Goal: Task Accomplishment & Management: Use online tool/utility

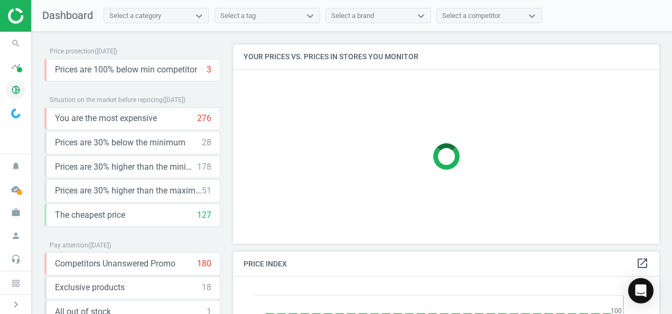
click at [16, 91] on icon "pie_chart_outlined" at bounding box center [16, 90] width 20 height 20
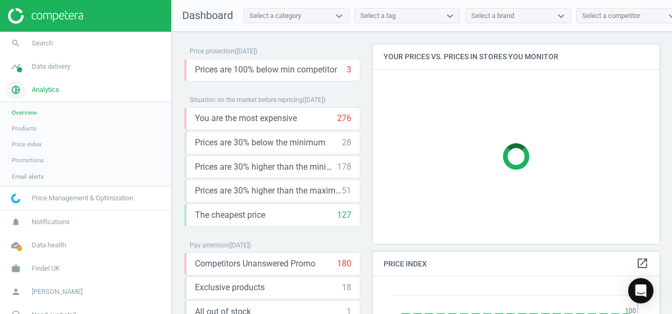
scroll to position [259, 294]
drag, startPoint x: 16, startPoint y: 91, endPoint x: 31, endPoint y: 126, distance: 37.7
click at [31, 126] on span "Products" at bounding box center [24, 128] width 25 height 8
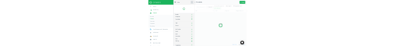
scroll to position [193, 349]
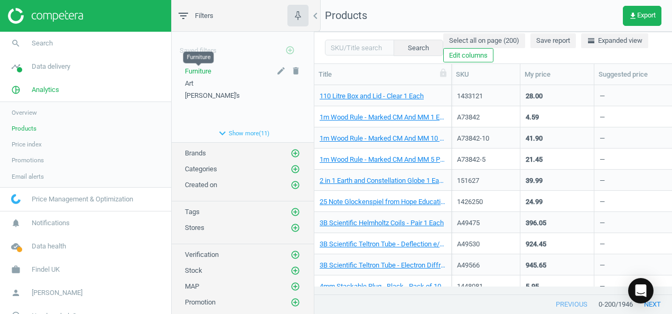
click at [209, 71] on span "Furniture" at bounding box center [198, 71] width 26 height 8
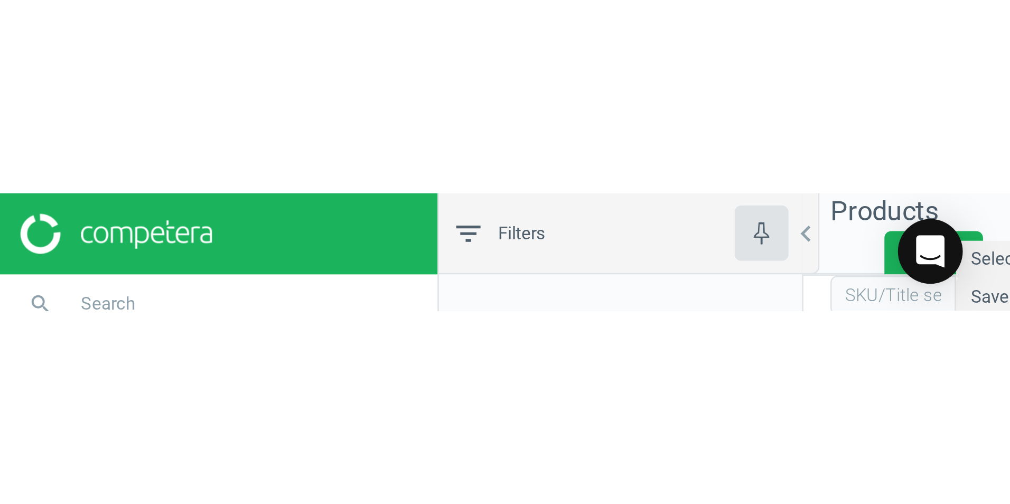
scroll to position [383, 687]
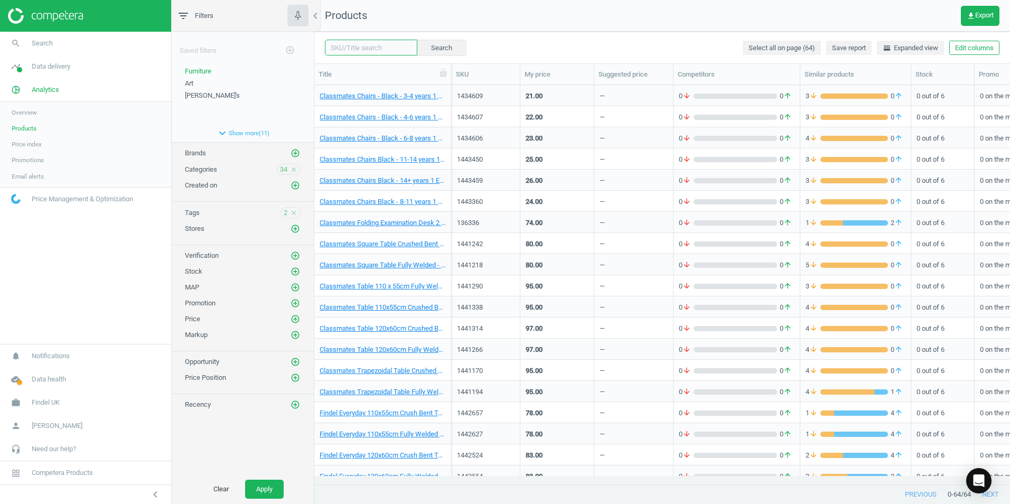
click at [354, 45] on input "text" at bounding box center [371, 48] width 92 height 16
type input "1441290"
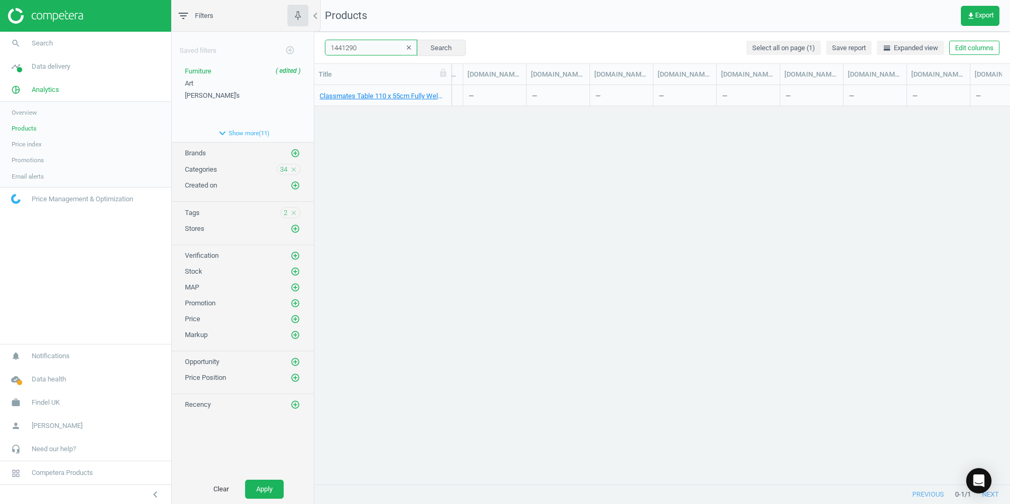
scroll to position [0, 1421]
drag, startPoint x: 589, startPoint y: 475, endPoint x: 506, endPoint y: 482, distance: 82.7
click at [506, 313] on div "Title SKU My price Suggested price Competitors Similar products Stock Promo Bra…" at bounding box center [661, 274] width 695 height 421
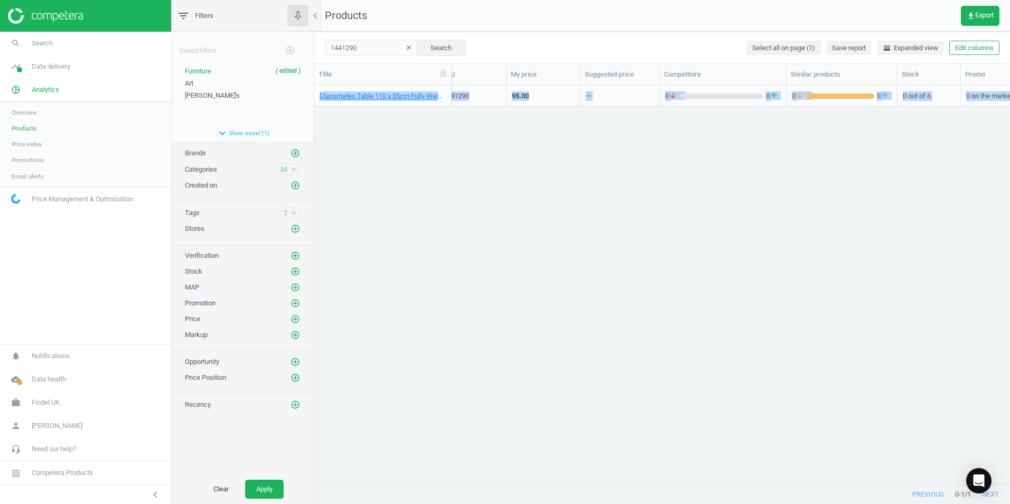
scroll to position [0, 0]
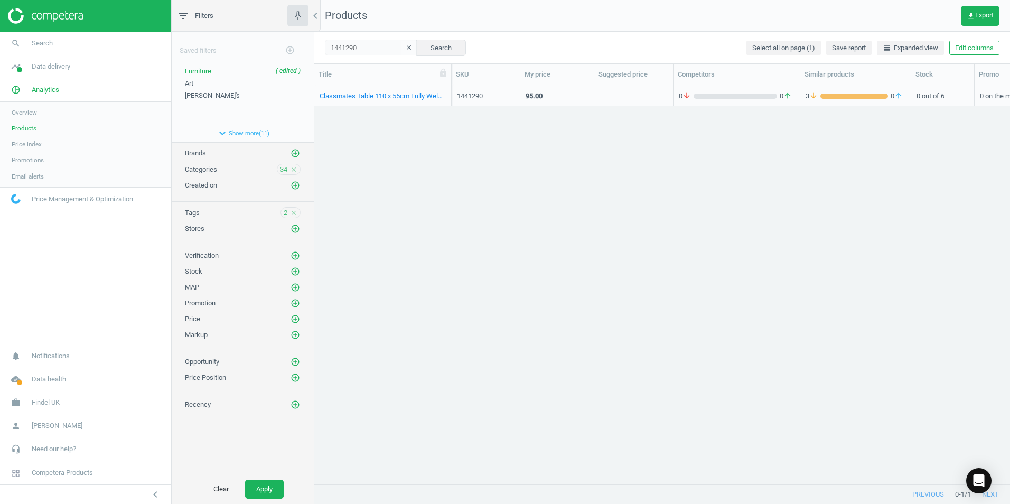
click at [561, 150] on div "Classmates Table 110 x 55cm Fully Welded - 3-4 Years - Ailsa 1 Each 1441290 95.…" at bounding box center [661, 280] width 695 height 391
click at [503, 91] on div "1441290" at bounding box center [486, 95] width 58 height 18
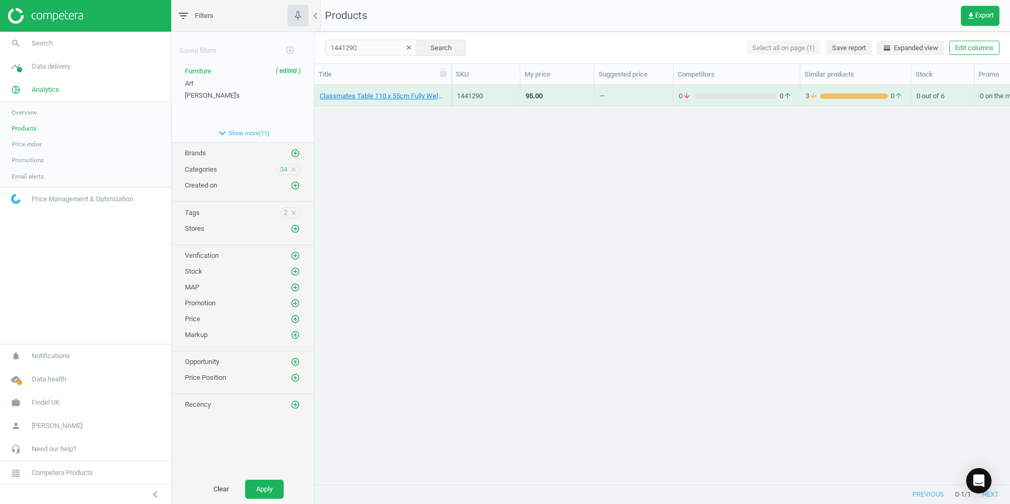
click at [503, 91] on div "1441290" at bounding box center [486, 95] width 58 height 18
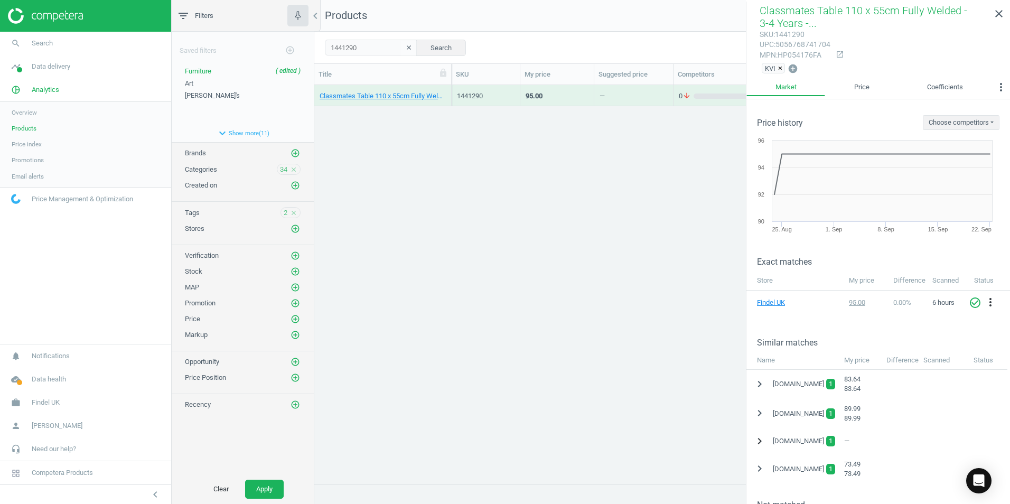
click at [671, 313] on icon "chevron_right" at bounding box center [759, 441] width 13 height 13
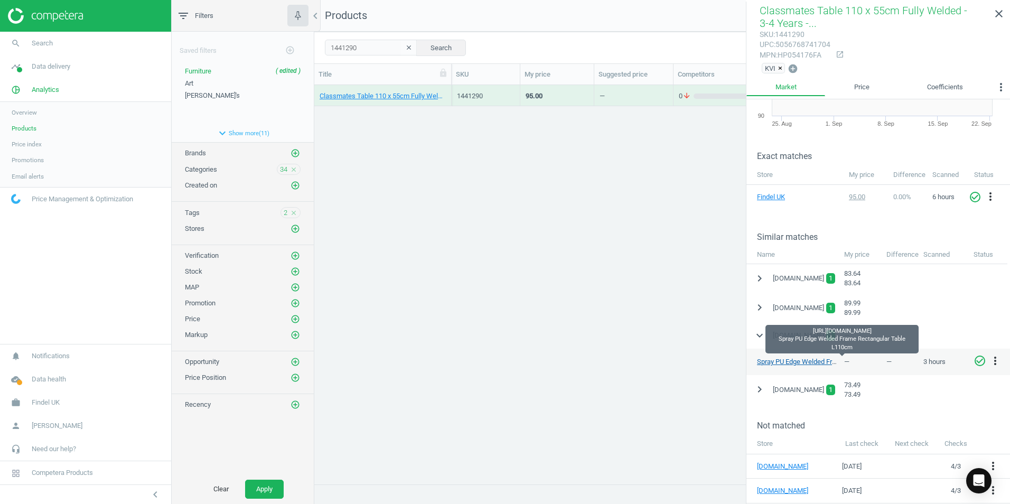
click at [671, 313] on link "Spray PU Edge Welded Frame Rectangular Table L110cm" at bounding box center [841, 361] width 169 height 8
click at [671, 313] on icon "more_vert" at bounding box center [994, 360] width 13 height 13
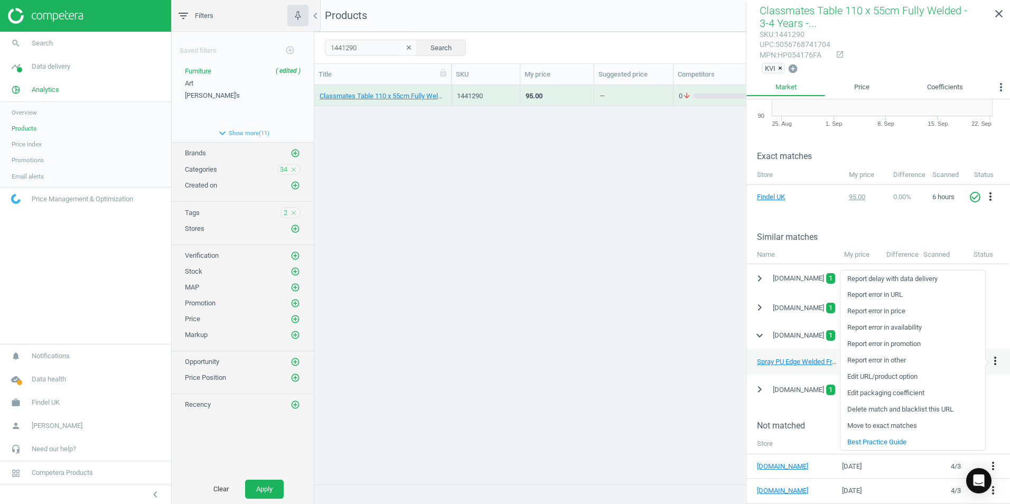
click at [671, 313] on link "Report error in price" at bounding box center [912, 311] width 145 height 16
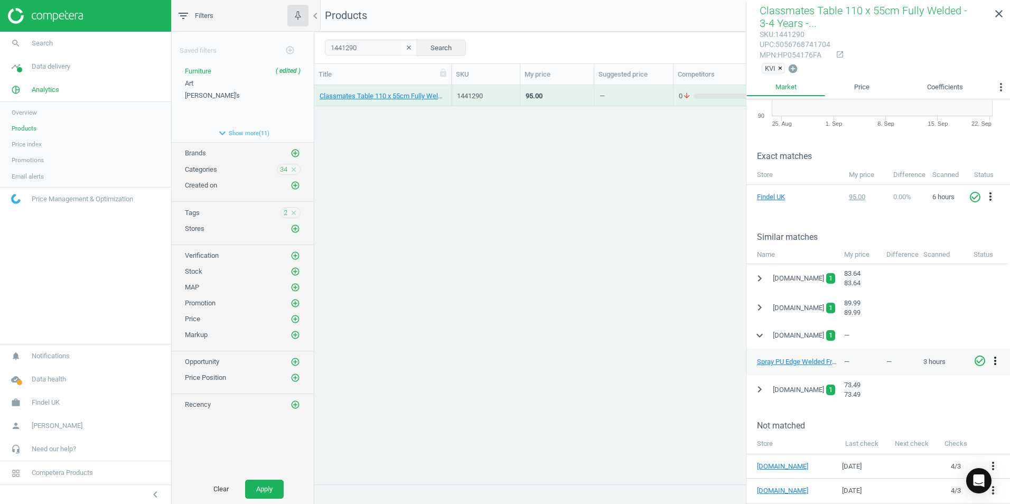
click at [671, 313] on icon "more_vert" at bounding box center [994, 360] width 13 height 13
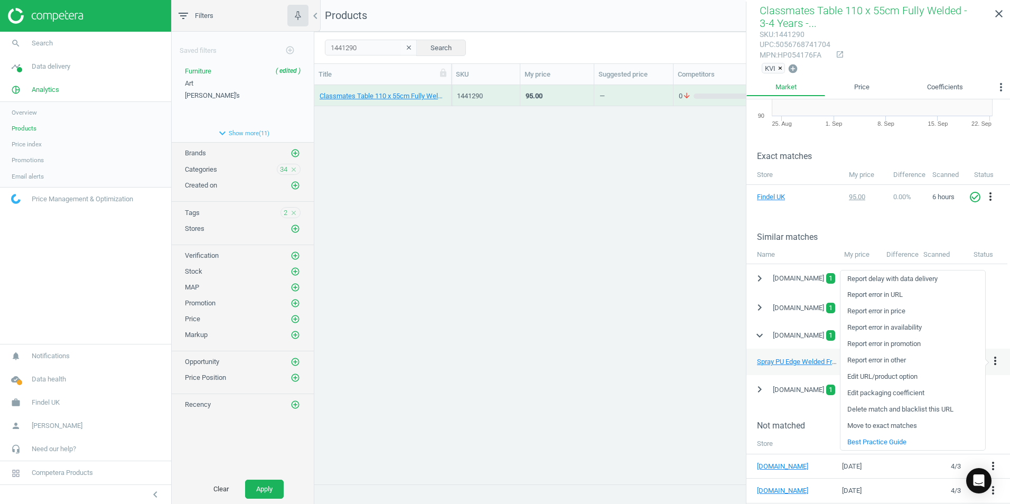
click at [445, 186] on div "Classmates Table 110 x 55cm Fully Welded - 3-4 Years - Ailsa 1 Each 1441290 95.…" at bounding box center [661, 280] width 695 height 391
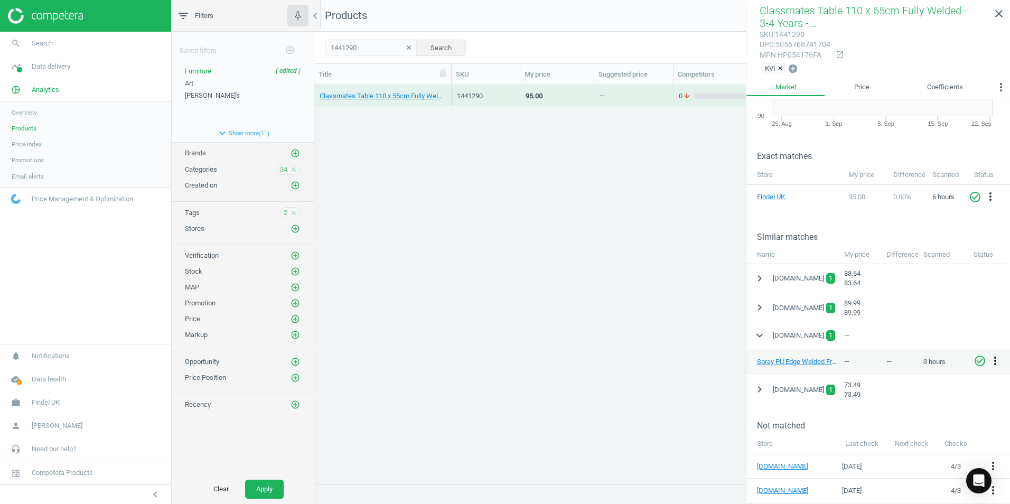
click at [671, 313] on icon "more_vert" at bounding box center [994, 360] width 13 height 13
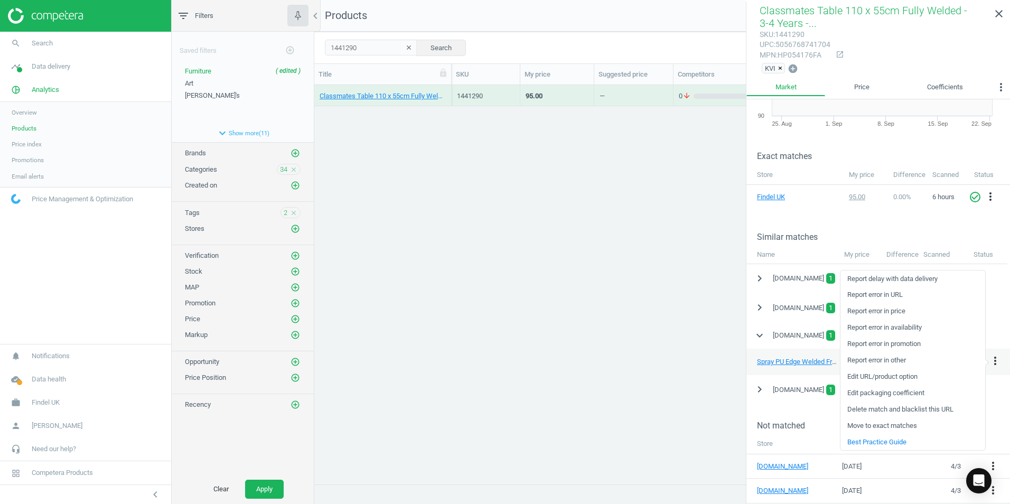
click at [671, 313] on link "Edit URL/product option" at bounding box center [912, 377] width 145 height 16
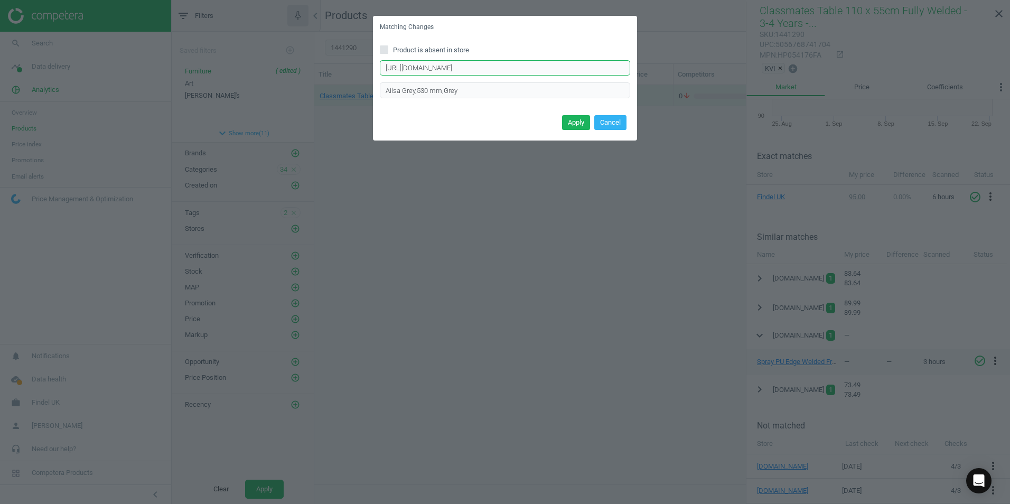
click at [522, 69] on input "[URL][DOMAIN_NAME]" at bounding box center [505, 68] width 250 height 16
click at [616, 124] on button "Cancel" at bounding box center [610, 122] width 32 height 15
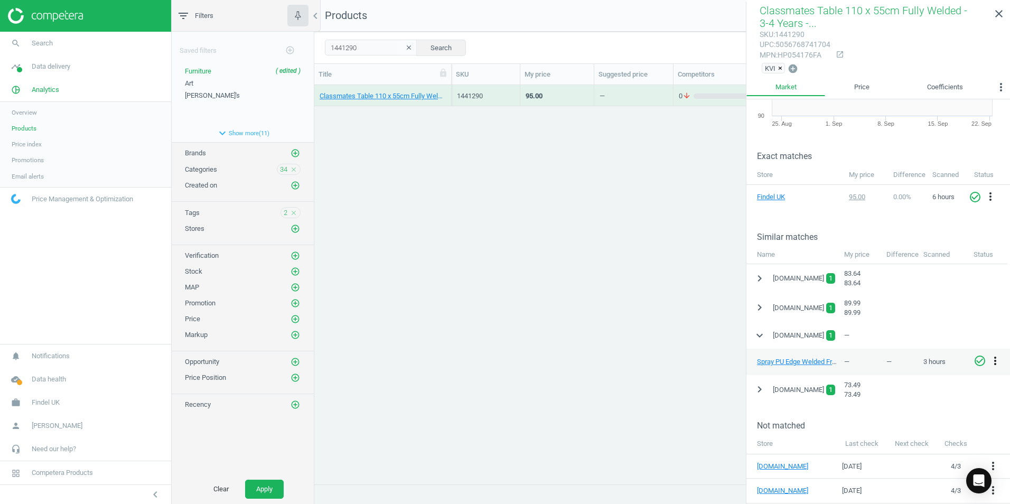
click at [671, 313] on icon "more_vert" at bounding box center [994, 360] width 13 height 13
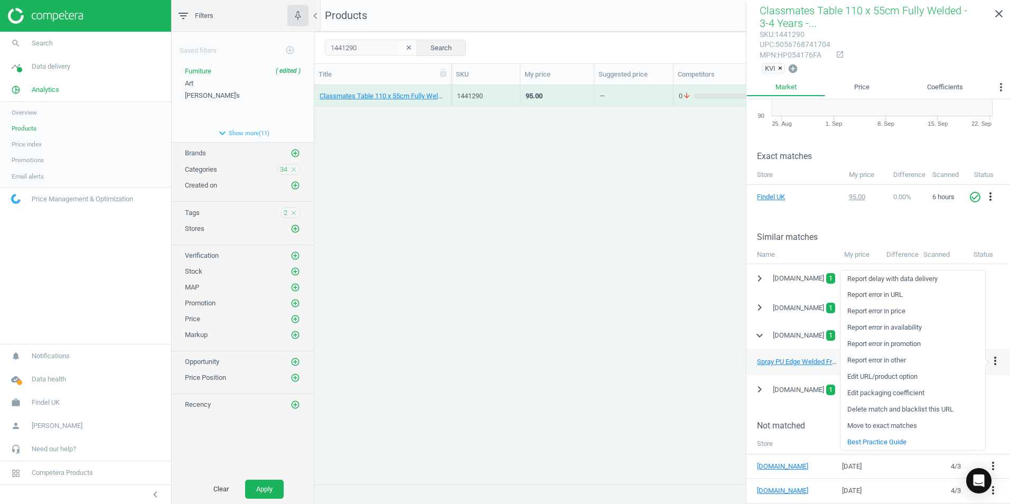
click at [405, 48] on button "clear" at bounding box center [409, 48] width 16 height 15
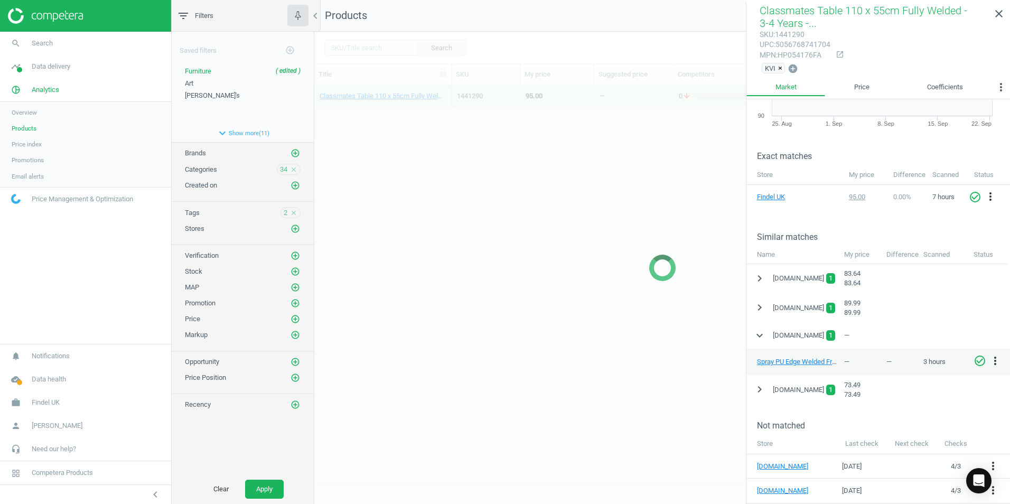
click at [342, 43] on div at bounding box center [661, 268] width 695 height 472
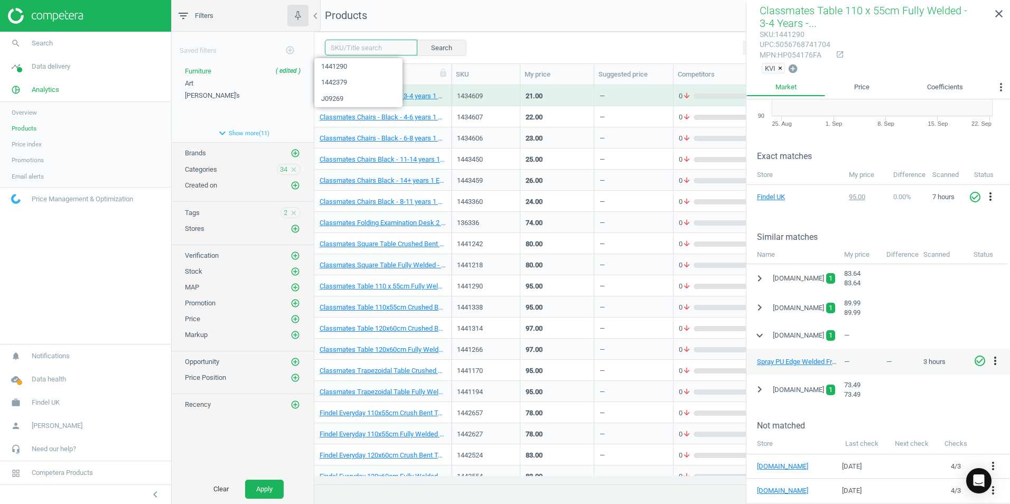
click at [345, 46] on input "text" at bounding box center [371, 48] width 92 height 16
type input "1442200"
click at [432, 50] on button "Search" at bounding box center [441, 48] width 50 height 16
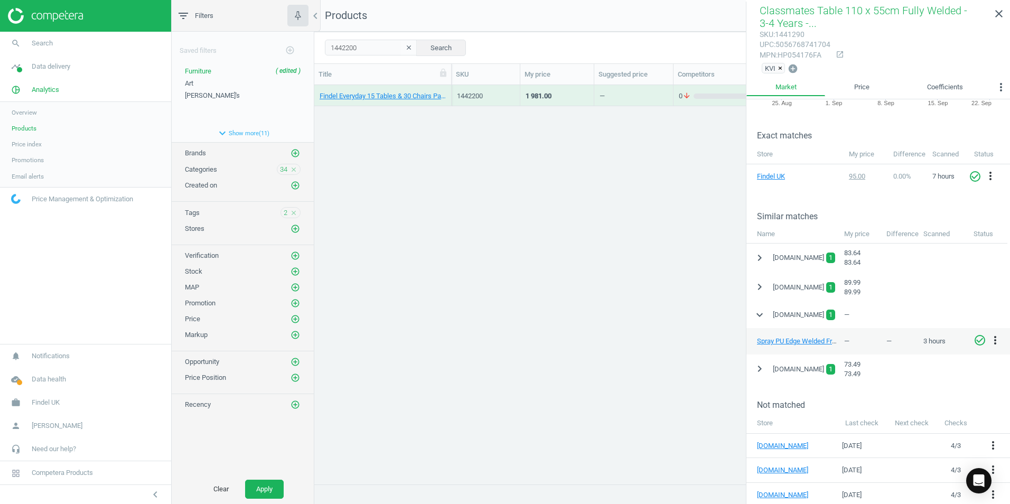
scroll to position [158, 0]
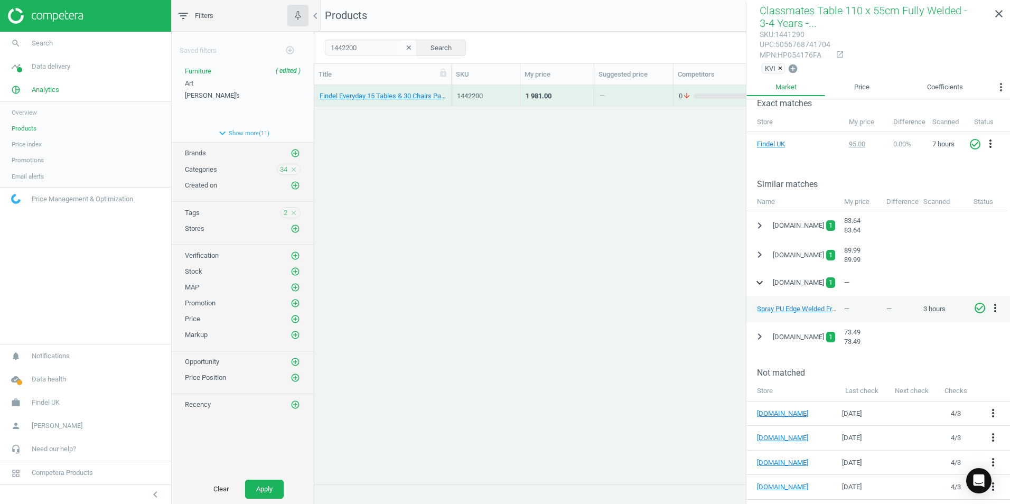
click at [671, 279] on icon "expand_more" at bounding box center [759, 282] width 13 height 13
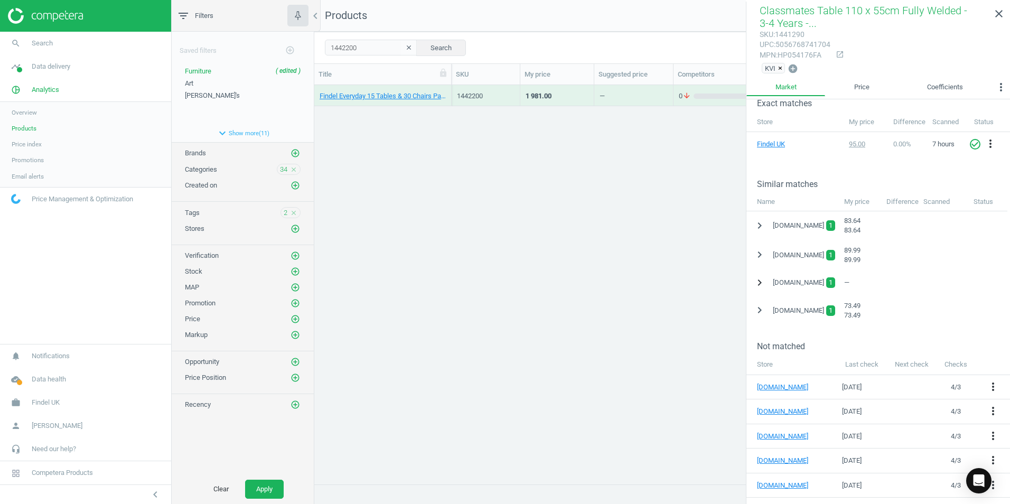
click at [671, 282] on icon "chevron_right" at bounding box center [759, 282] width 13 height 13
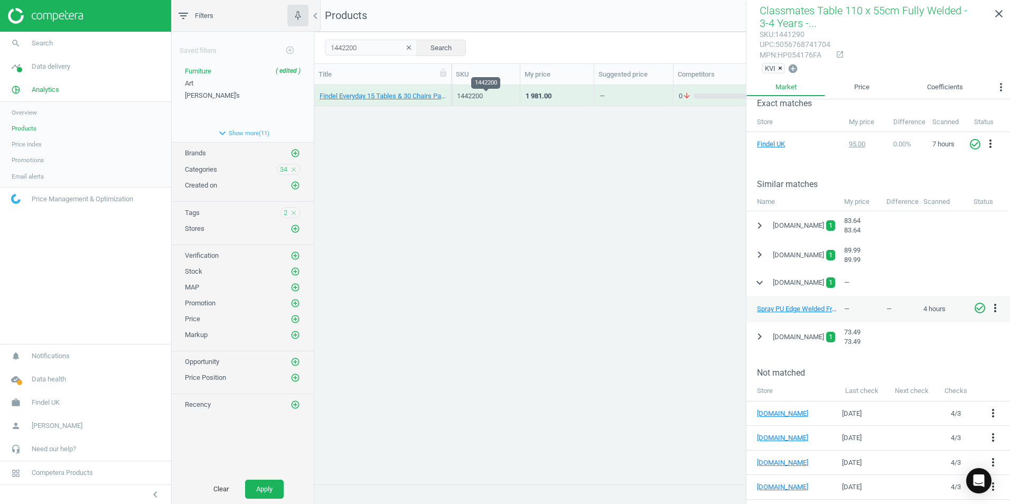
click at [498, 96] on div "1442200" at bounding box center [486, 96] width 58 height 10
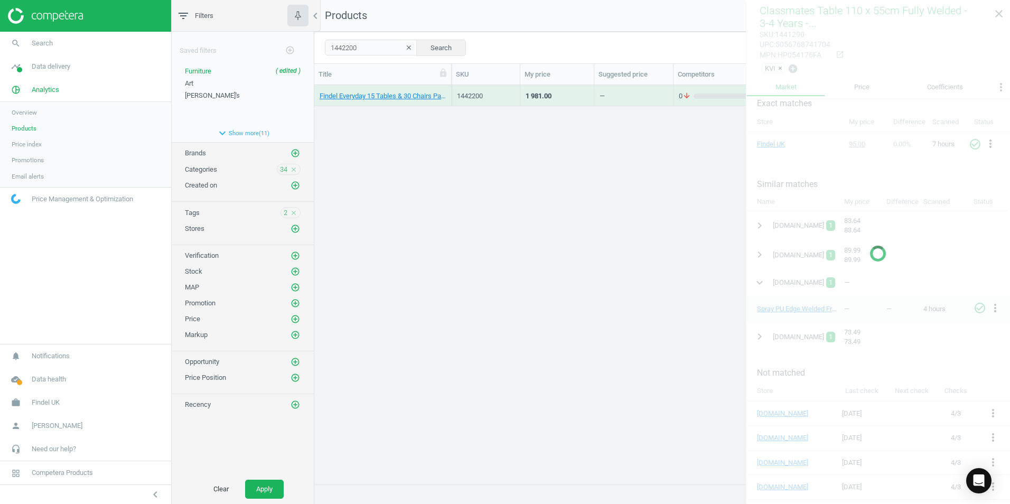
click at [498, 96] on div "1442200" at bounding box center [486, 96] width 58 height 10
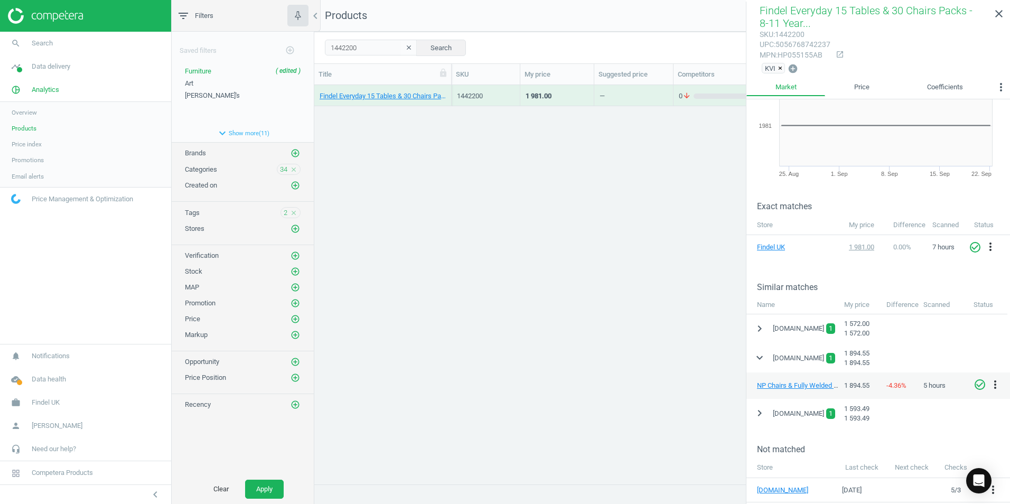
scroll to position [53, 0]
